Goal: Transaction & Acquisition: Subscribe to service/newsletter

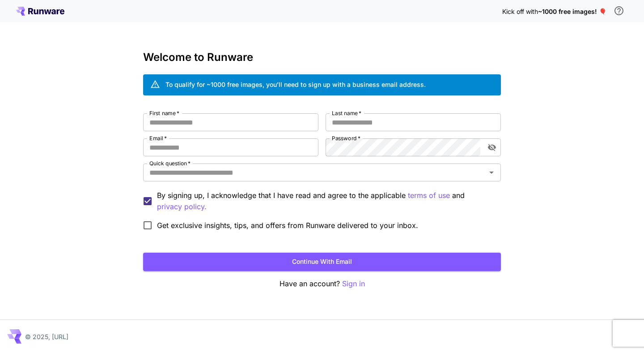
click at [41, 15] on icon at bounding box center [40, 11] width 48 height 9
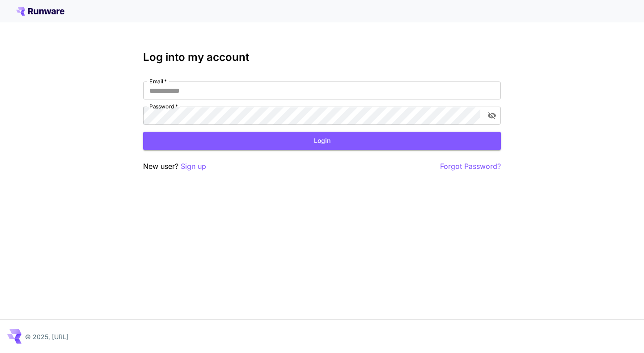
click at [43, 10] on icon at bounding box center [40, 11] width 48 height 9
click at [204, 97] on input "Email   *" at bounding box center [322, 90] width 358 height 18
click at [205, 94] on input "Email   *" at bounding box center [322, 90] width 358 height 18
click at [209, 90] on input "Email   *" at bounding box center [322, 90] width 358 height 18
click at [202, 95] on input "Email   *" at bounding box center [322, 90] width 358 height 18
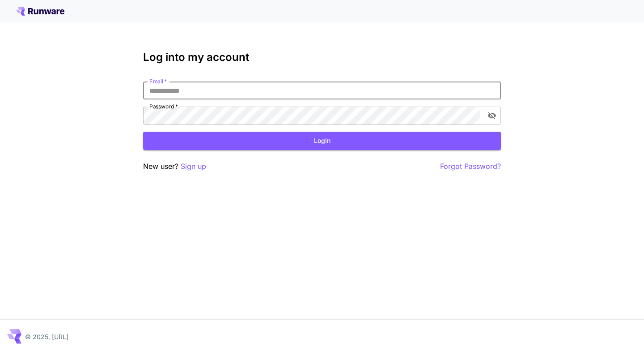
click at [202, 95] on input "Email   *" at bounding box center [322, 90] width 358 height 18
click at [201, 90] on input "Email   *" at bounding box center [322, 90] width 358 height 18
paste input "**********"
type input "**********"
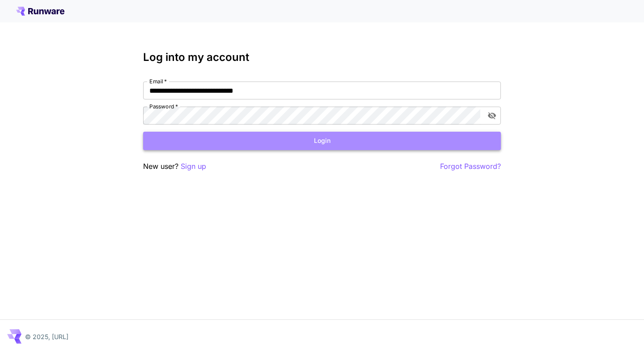
click at [218, 147] on button "Login" at bounding box center [322, 141] width 358 height 18
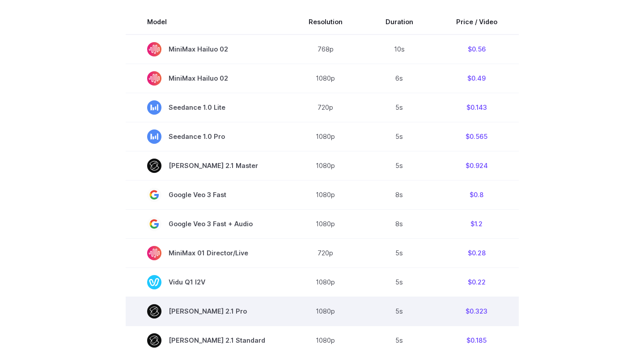
scroll to position [286, 0]
